Goal: Task Accomplishment & Management: Manage account settings

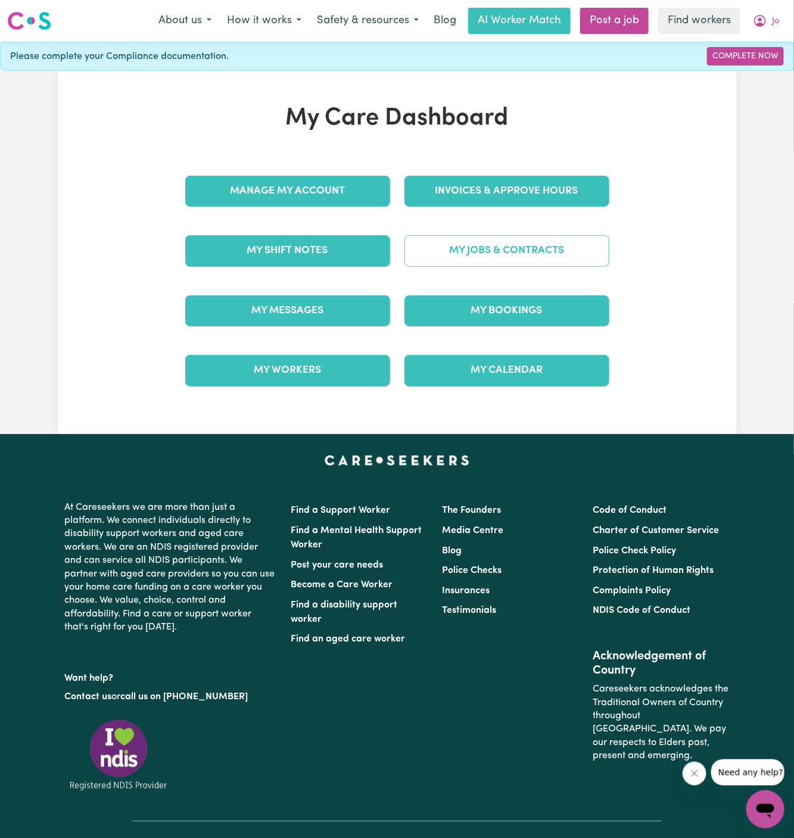
click at [526, 254] on link "My Jobs & Contracts" at bounding box center [507, 250] width 205 height 31
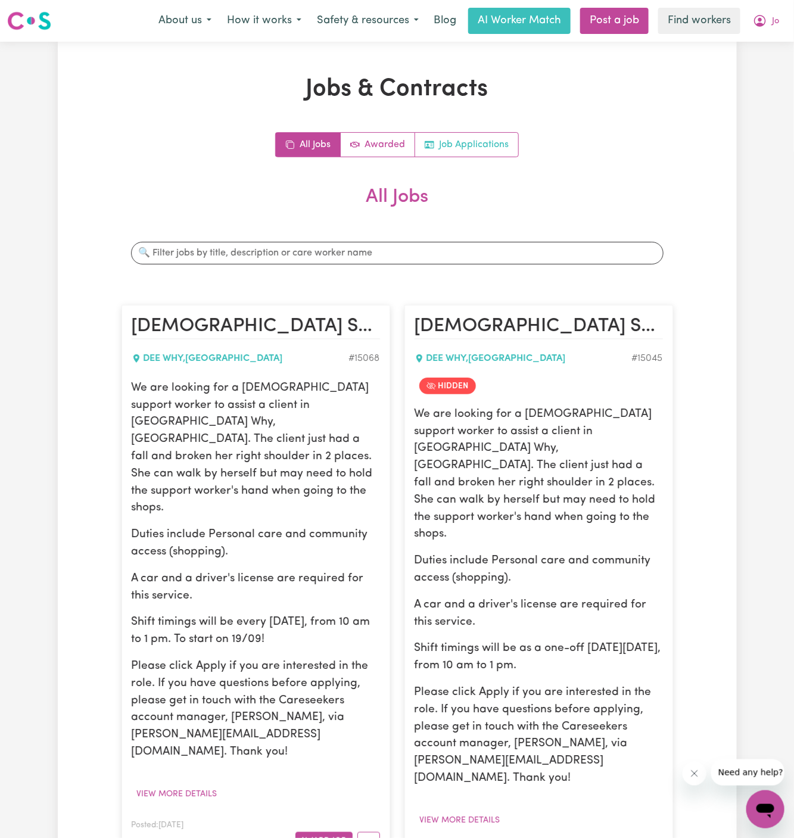
click at [503, 141] on link "Job Applications" at bounding box center [466, 145] width 103 height 24
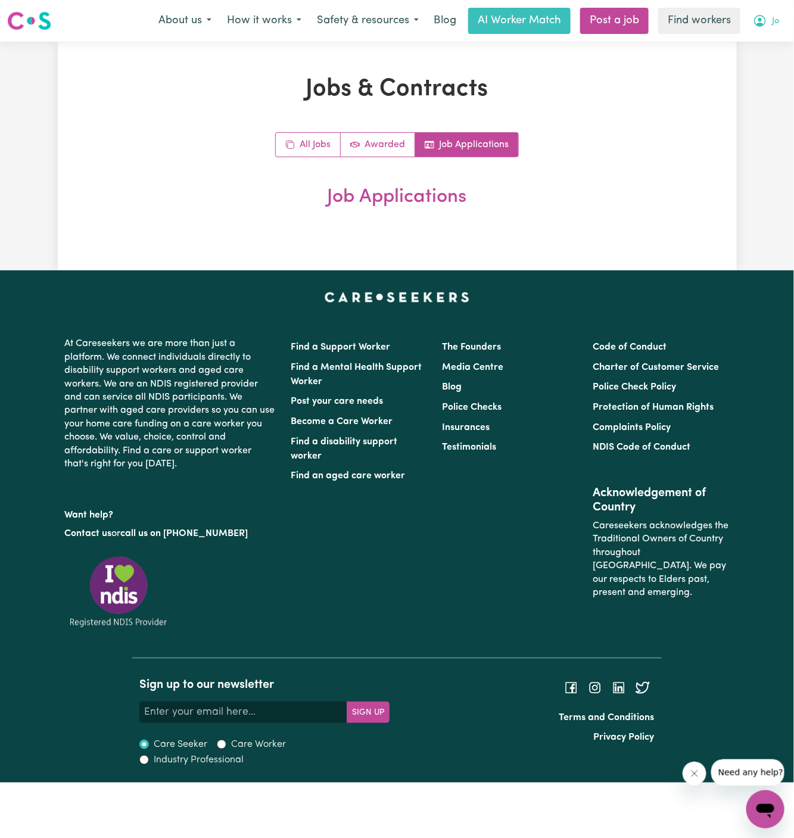
click at [774, 24] on span "Jo" at bounding box center [775, 21] width 7 height 13
click at [751, 42] on link "My Dashboard" at bounding box center [739, 46] width 94 height 23
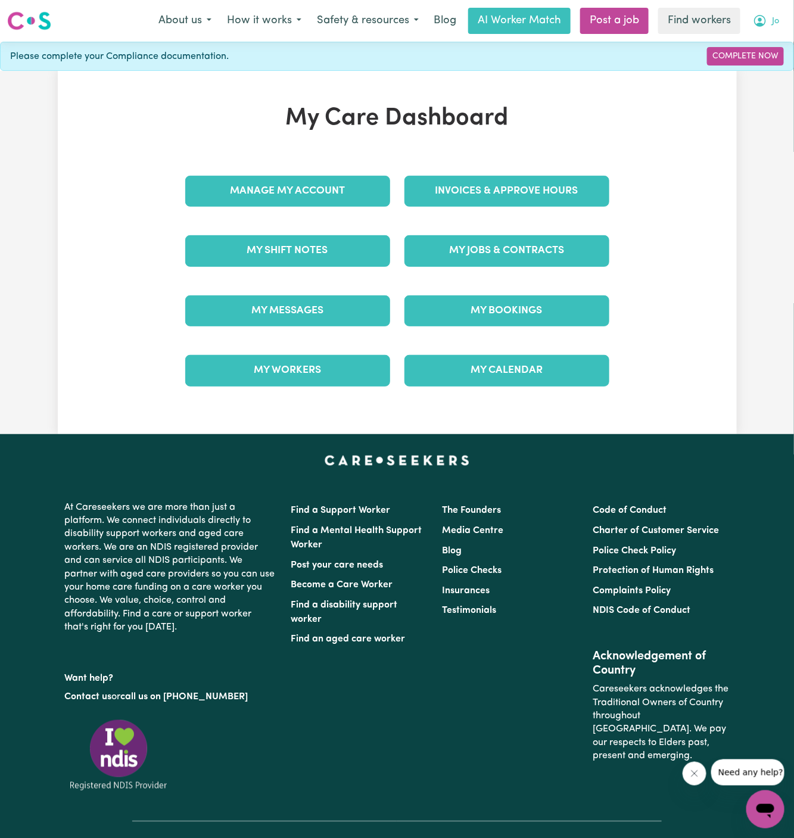
click at [780, 14] on button "Jo" at bounding box center [766, 20] width 42 height 25
click at [778, 63] on link "Logout" at bounding box center [739, 68] width 94 height 23
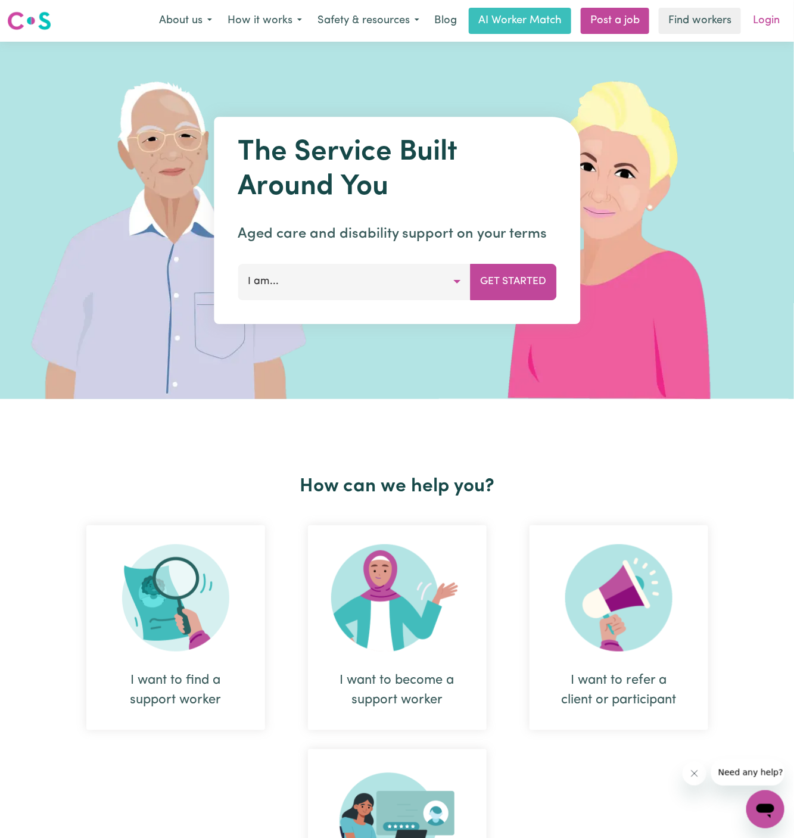
click at [775, 21] on link "Login" at bounding box center [766, 21] width 41 height 26
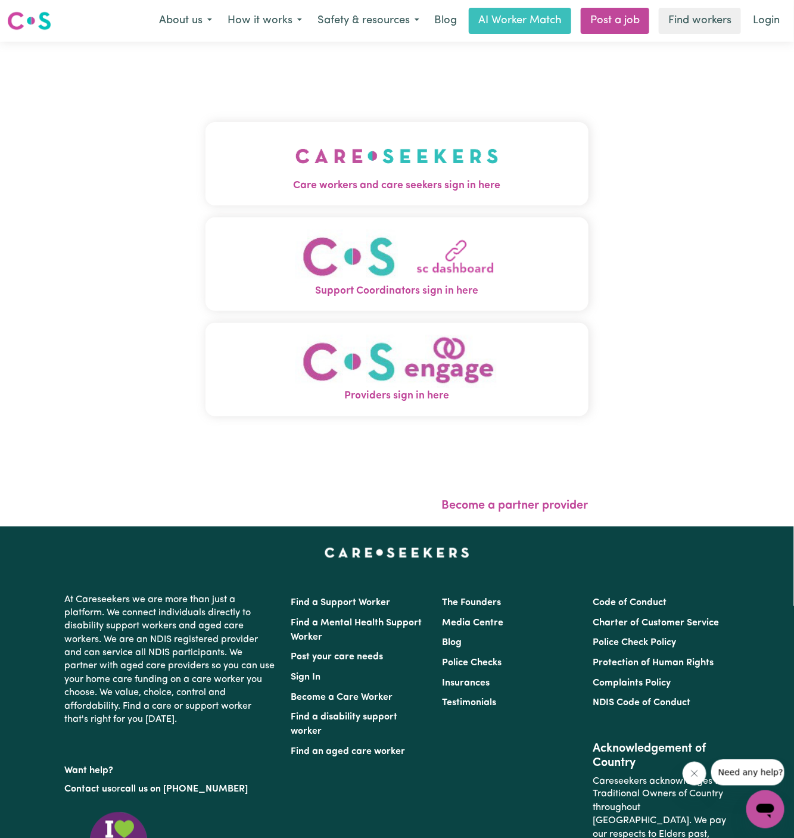
click at [444, 170] on img "Care workers and care seekers sign in here" at bounding box center [397, 156] width 203 height 44
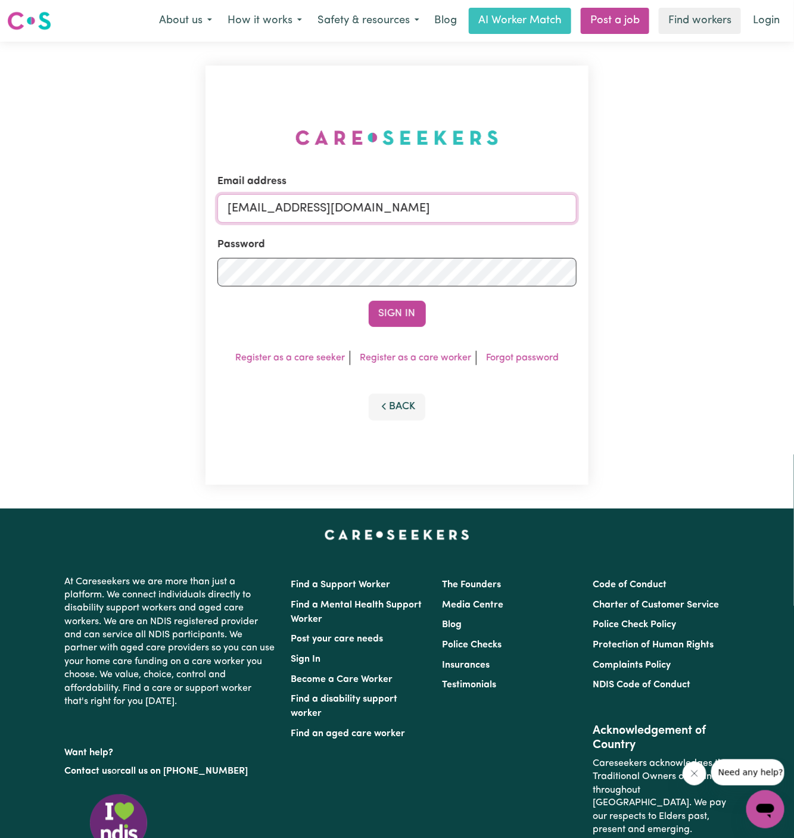
drag, startPoint x: 290, startPoint y: 212, endPoint x: 737, endPoint y: 210, distance: 446.3
click at [737, 210] on div "Email address [EMAIL_ADDRESS][DOMAIN_NAME] Password Sign In Register as a care …" at bounding box center [397, 275] width 794 height 467
paste input "[PERSON_NAME]"
type input "[EMAIL_ADDRESS][PERSON_NAME][DOMAIN_NAME]"
click at [369, 301] on button "Sign In" at bounding box center [397, 314] width 57 height 26
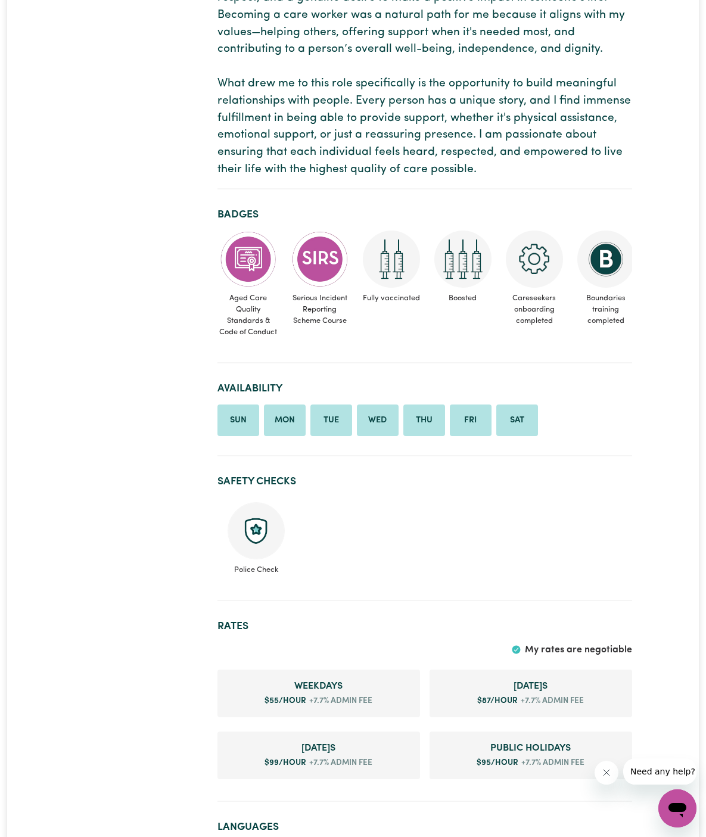
scroll to position [526, 0]
